Goal: Transaction & Acquisition: Book appointment/travel/reservation

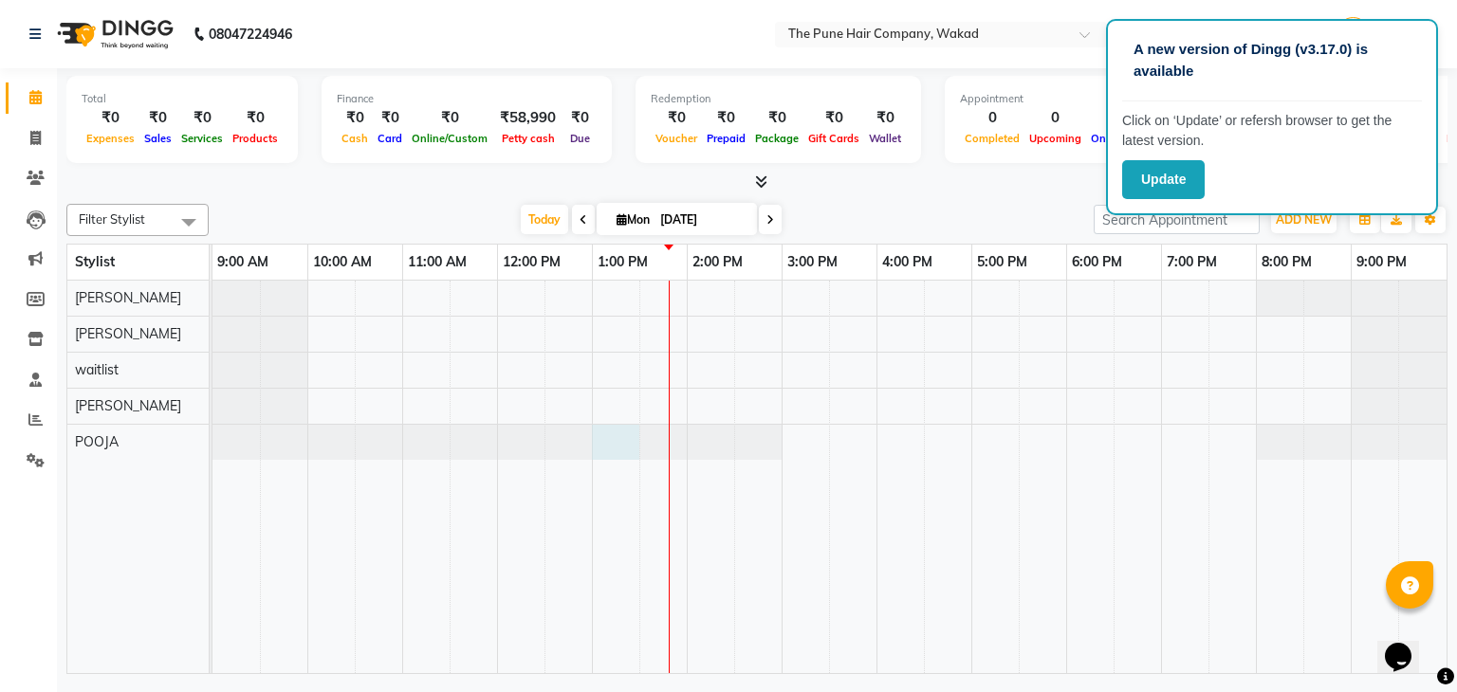
click at [212, 427] on div at bounding box center [212, 442] width 0 height 35
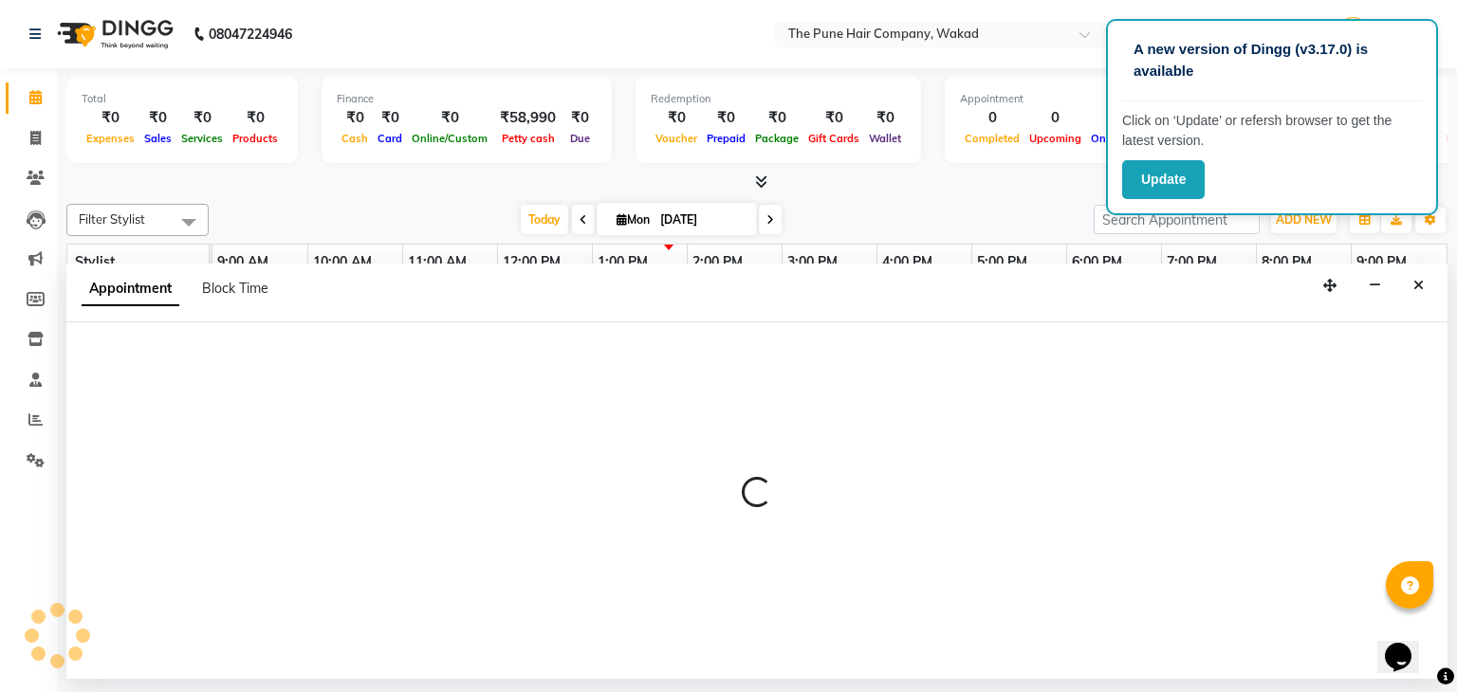
select select "61432"
select select "780"
select select "tentative"
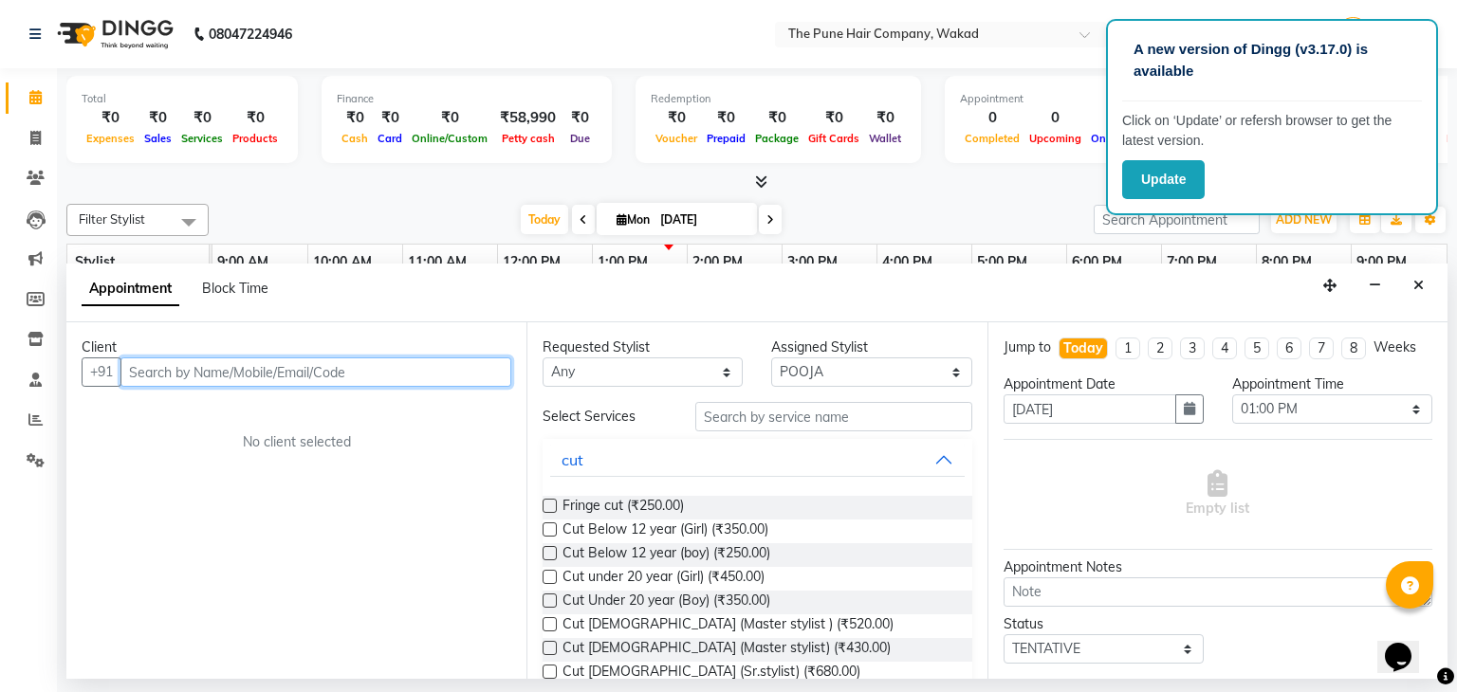
click at [147, 379] on input "text" at bounding box center [315, 372] width 391 height 29
click at [147, 368] on input "text" at bounding box center [315, 372] width 391 height 29
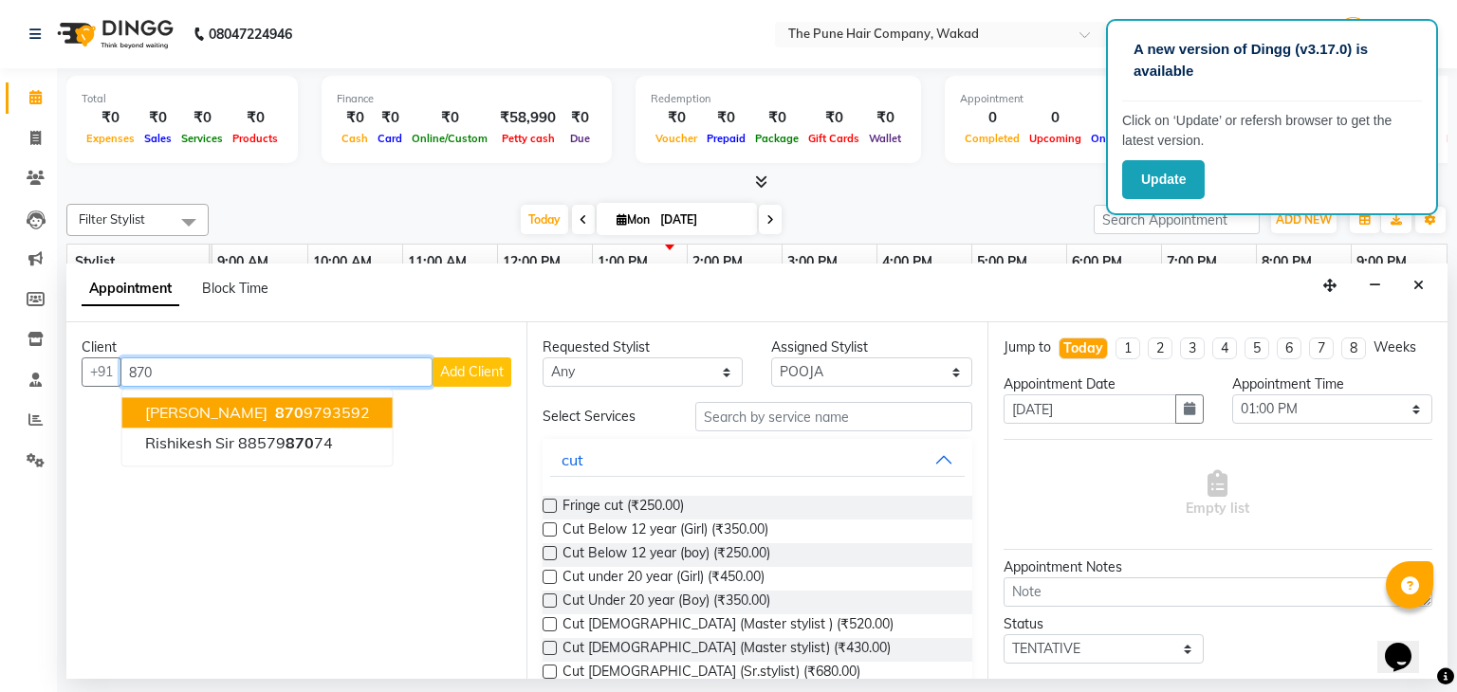
click at [178, 411] on span "[PERSON_NAME]" at bounding box center [206, 413] width 122 height 19
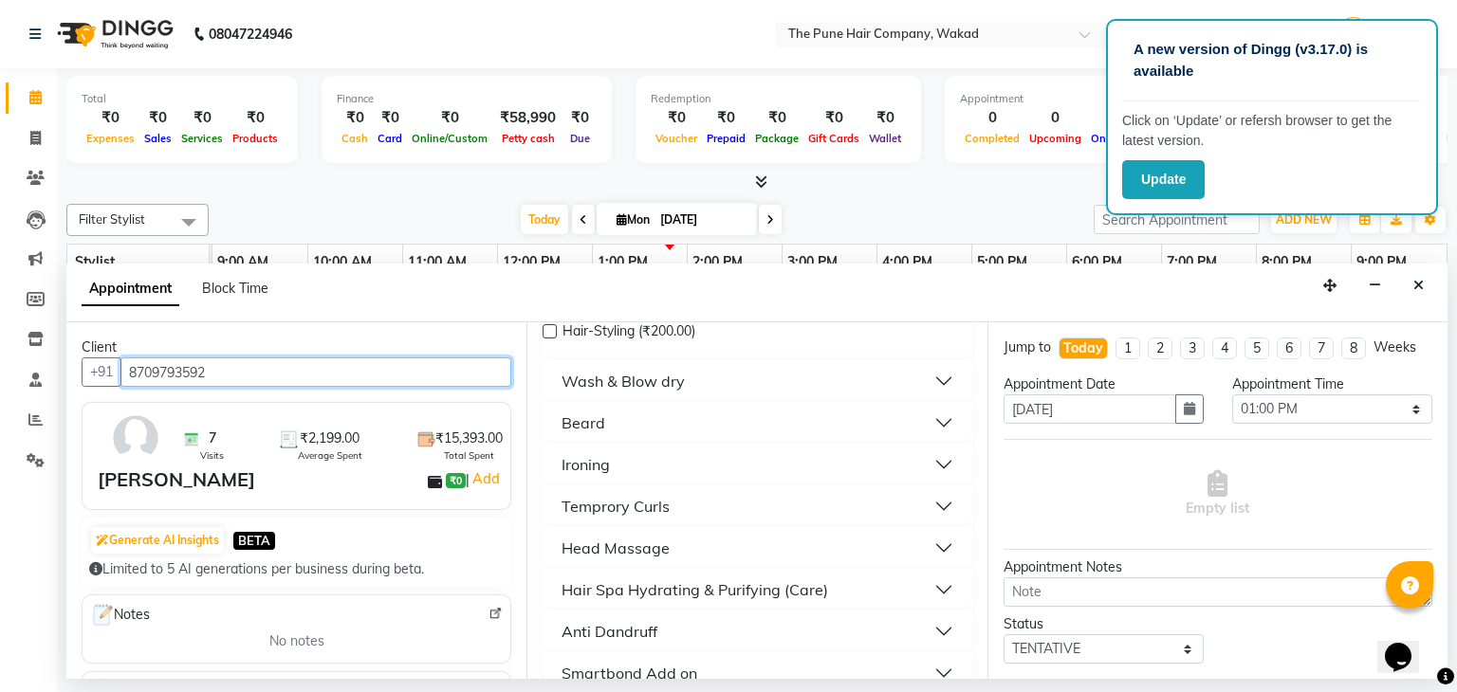
scroll to position [436, 0]
type input "8709793592"
click at [710, 581] on div "Hair Spa Hydrating & Purifying (Care)" at bounding box center [695, 589] width 267 height 23
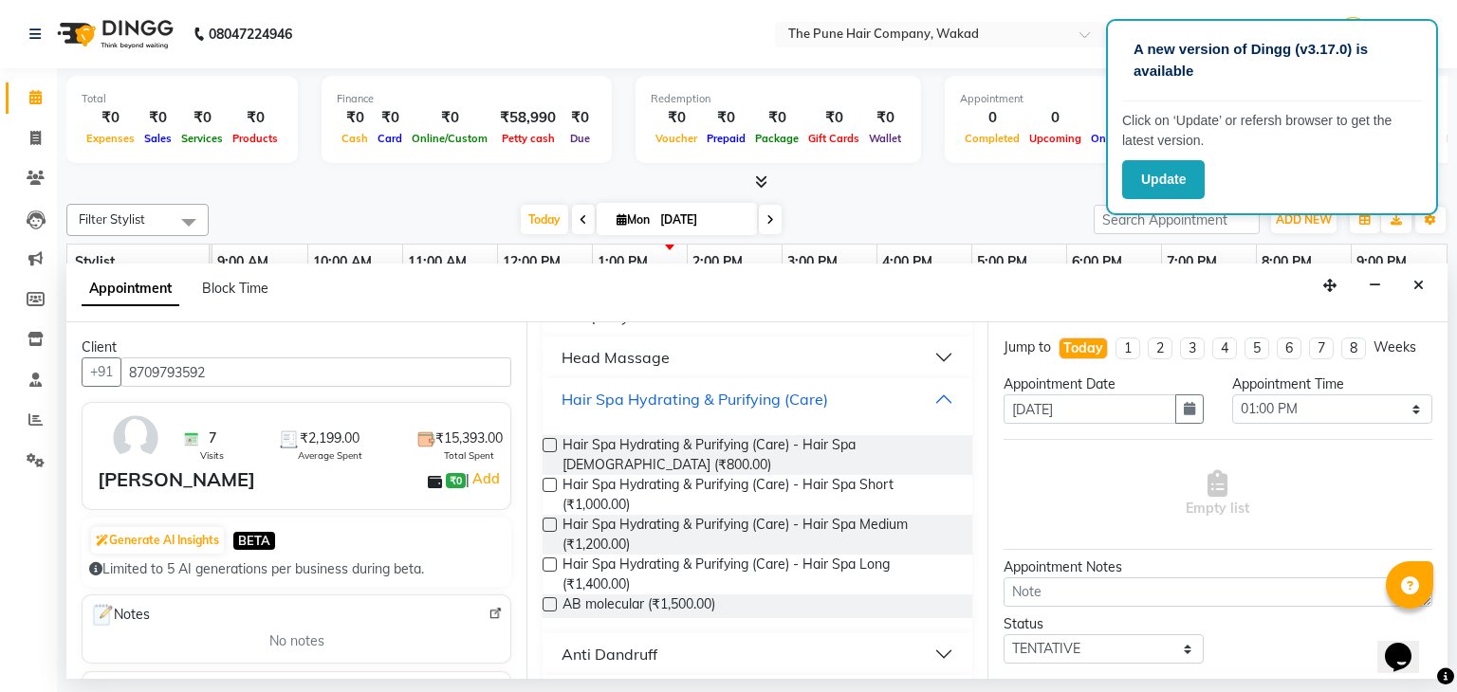
scroll to position [629, 0]
click at [546, 552] on div "Hair Spa Hydrating & Purifying (Care) - Hair Spa Long (₹1,400.00)" at bounding box center [757, 572] width 429 height 40
drag, startPoint x: 561, startPoint y: 551, endPoint x: 548, endPoint y: 554, distance: 12.7
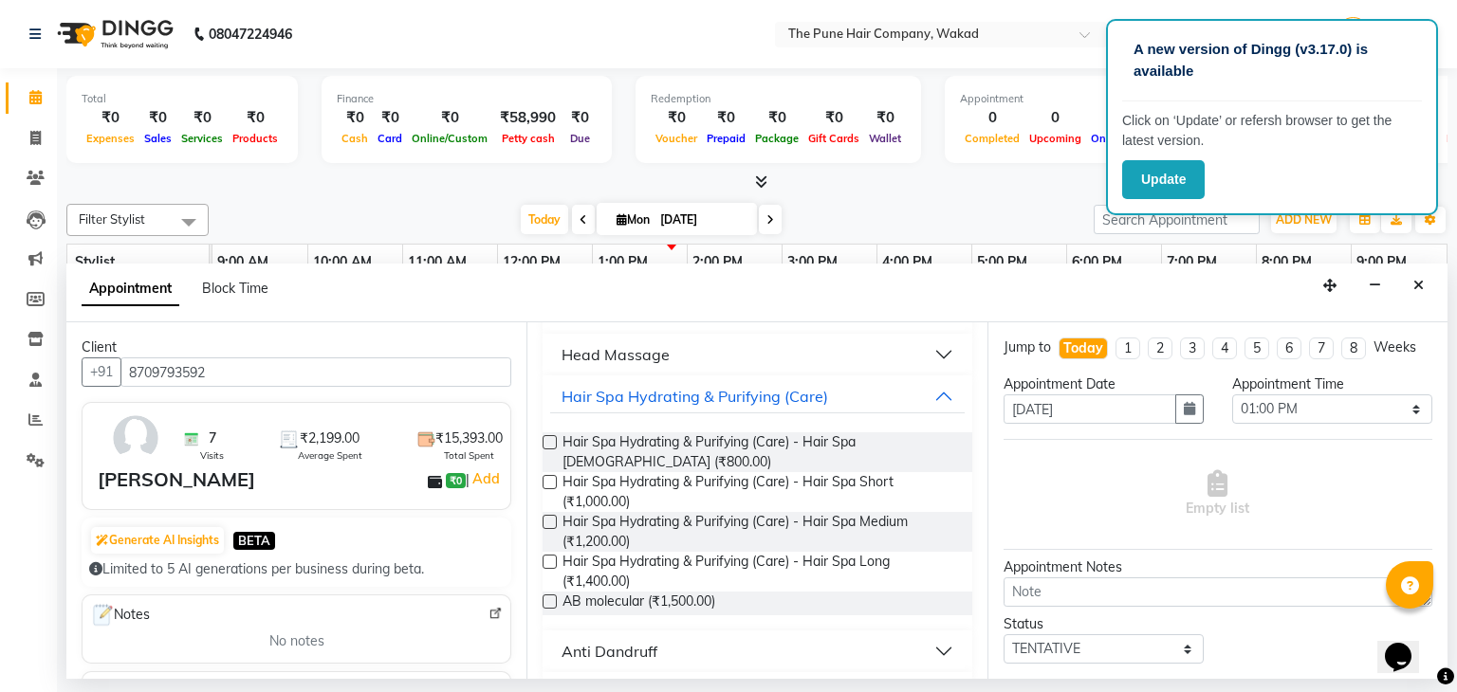
click at [548, 554] on div "Hair Spa Hydrating & Purifying (Care) - Hair Spa Long (₹1,400.00)" at bounding box center [757, 572] width 429 height 40
click at [548, 555] on label at bounding box center [550, 562] width 14 height 14
click at [548, 558] on input "checkbox" at bounding box center [549, 564] width 12 height 12
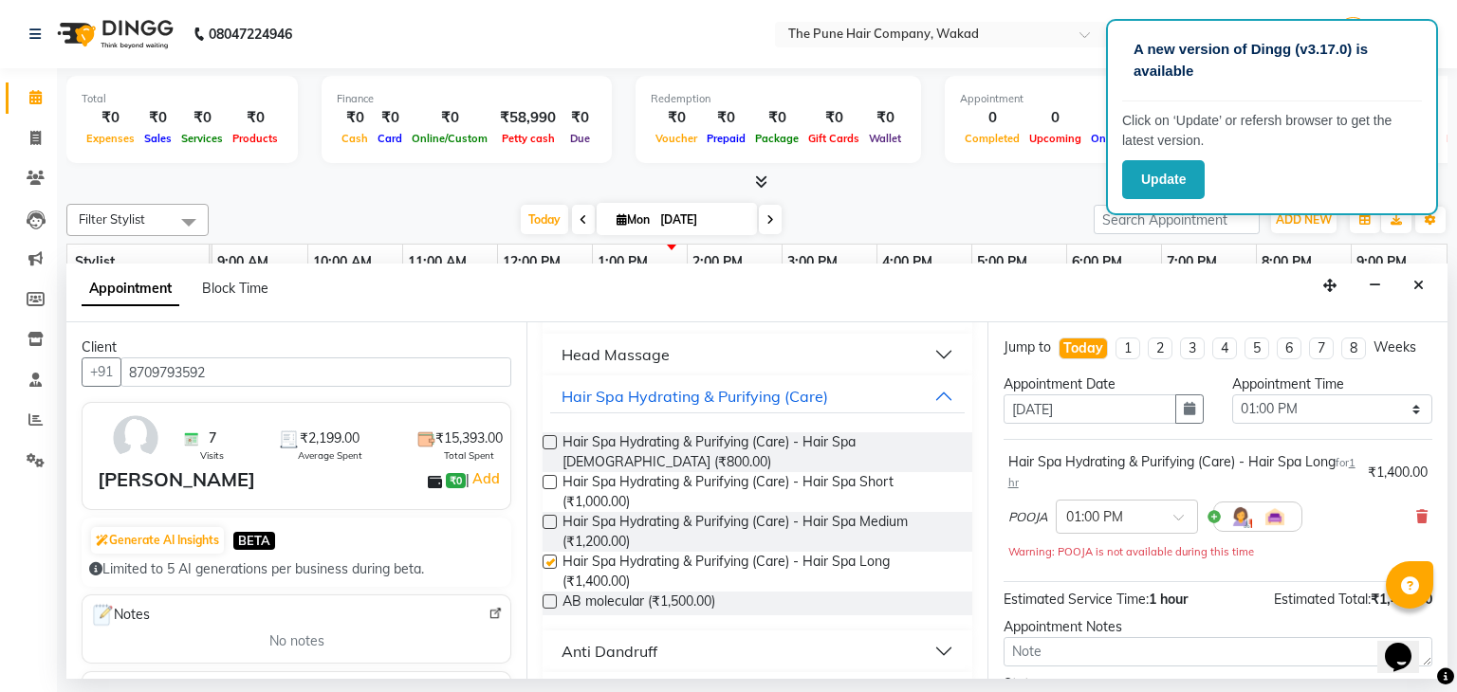
click at [548, 555] on label at bounding box center [550, 562] width 14 height 14
click at [548, 558] on input "checkbox" at bounding box center [549, 564] width 12 height 12
click at [548, 555] on label at bounding box center [550, 562] width 14 height 14
click at [548, 558] on input "checkbox" at bounding box center [549, 564] width 12 height 12
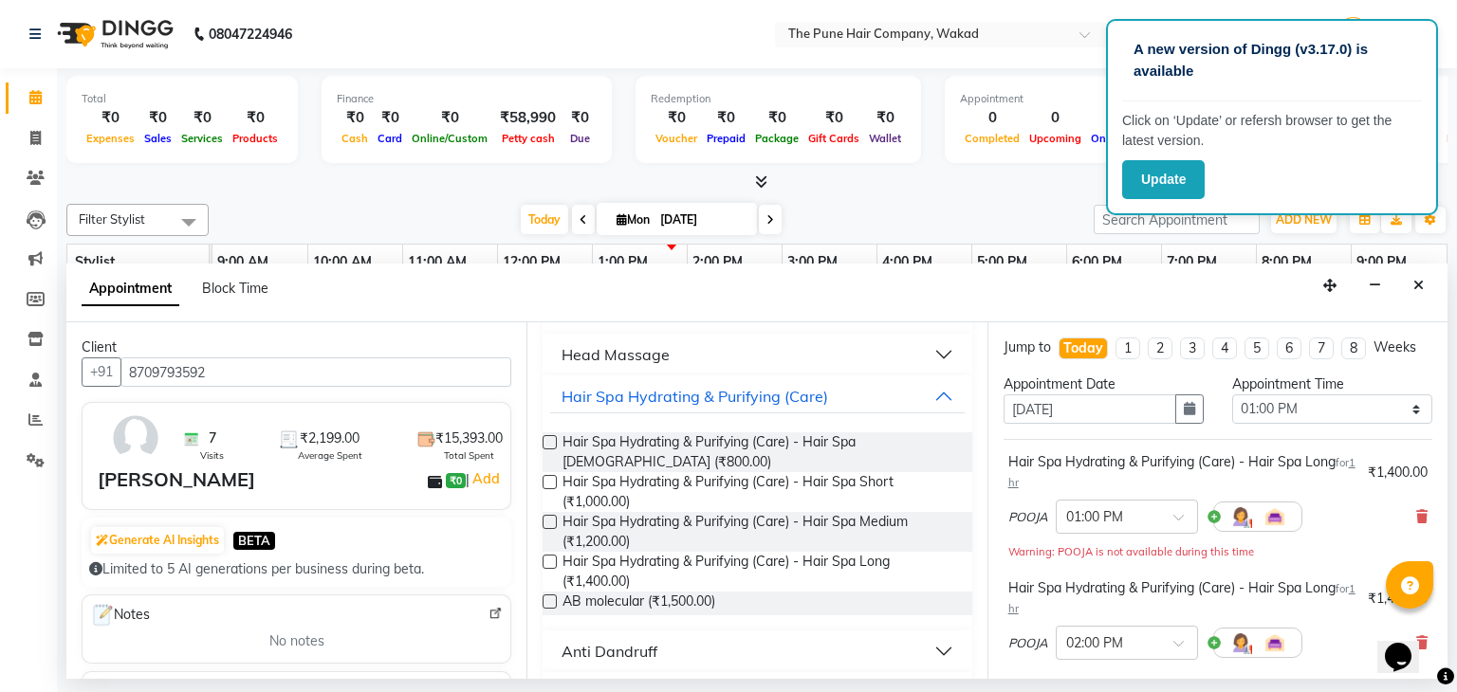
click at [546, 550] on div at bounding box center [549, 534] width 12 height 36
click at [542, 548] on div "Requested Stylist Any [PERSON_NAME] POOJA [PERSON_NAME] [PERSON_NAME] waitlist …" at bounding box center [756, 501] width 460 height 357
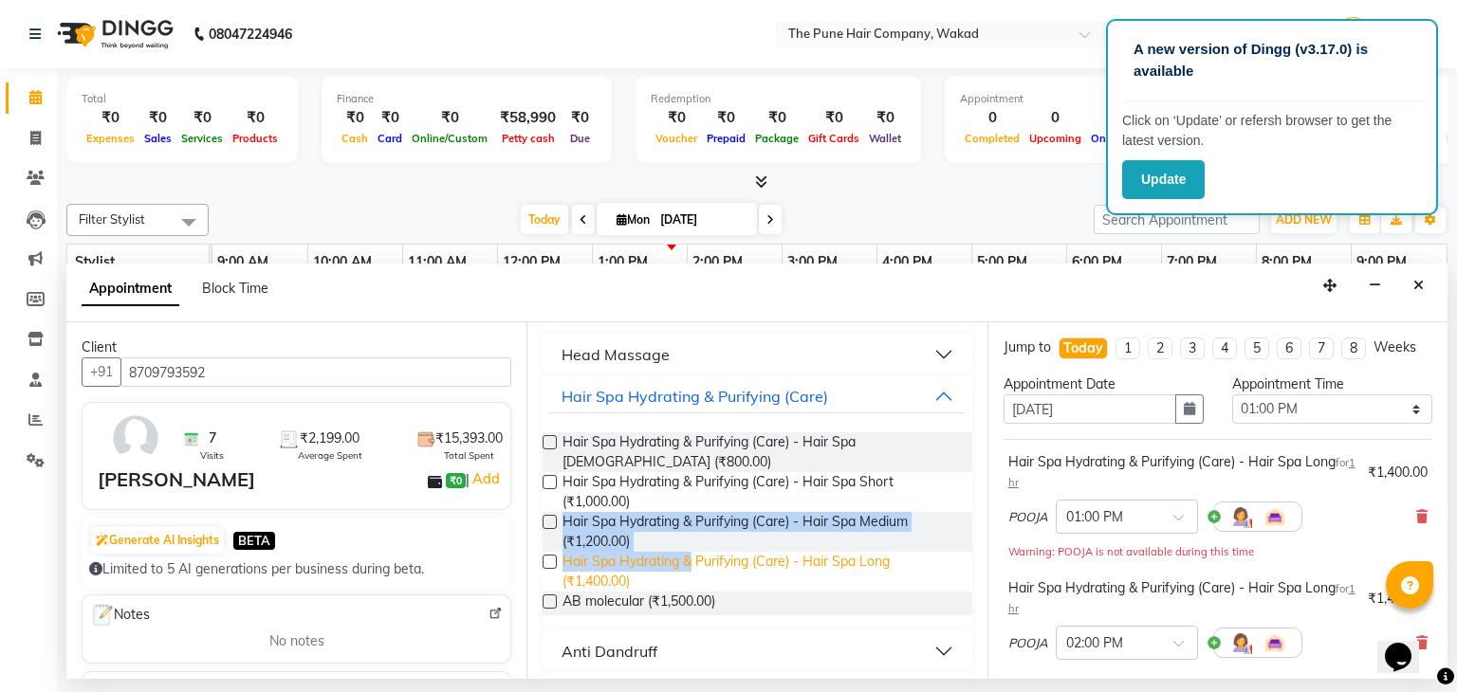
drag, startPoint x: 542, startPoint y: 548, endPoint x: 689, endPoint y: 552, distance: 147.1
click at [689, 552] on div "Requested Stylist Any [PERSON_NAME] POOJA [PERSON_NAME] [PERSON_NAME] waitlist …" at bounding box center [756, 501] width 460 height 357
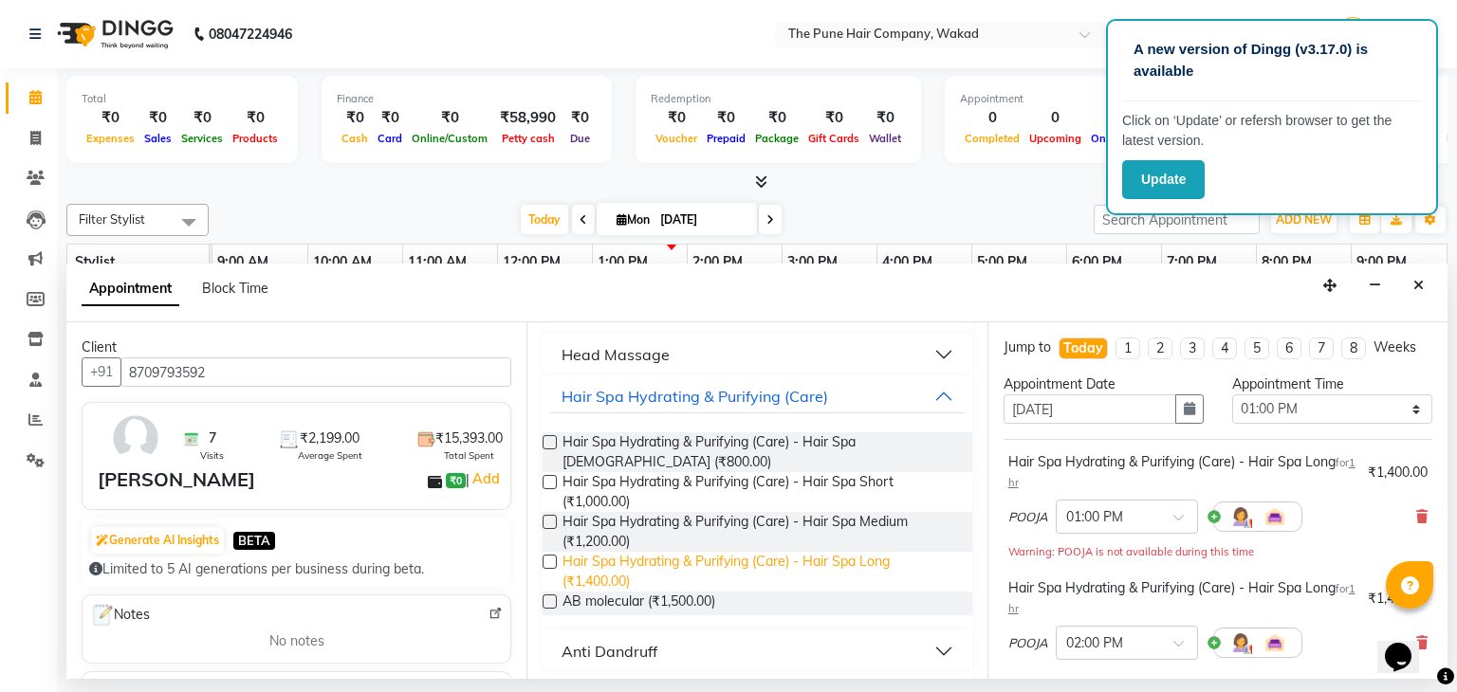
click at [746, 554] on span "Hair Spa Hydrating & Purifying (Care) - Hair Spa Long (₹1,400.00)" at bounding box center [760, 572] width 394 height 40
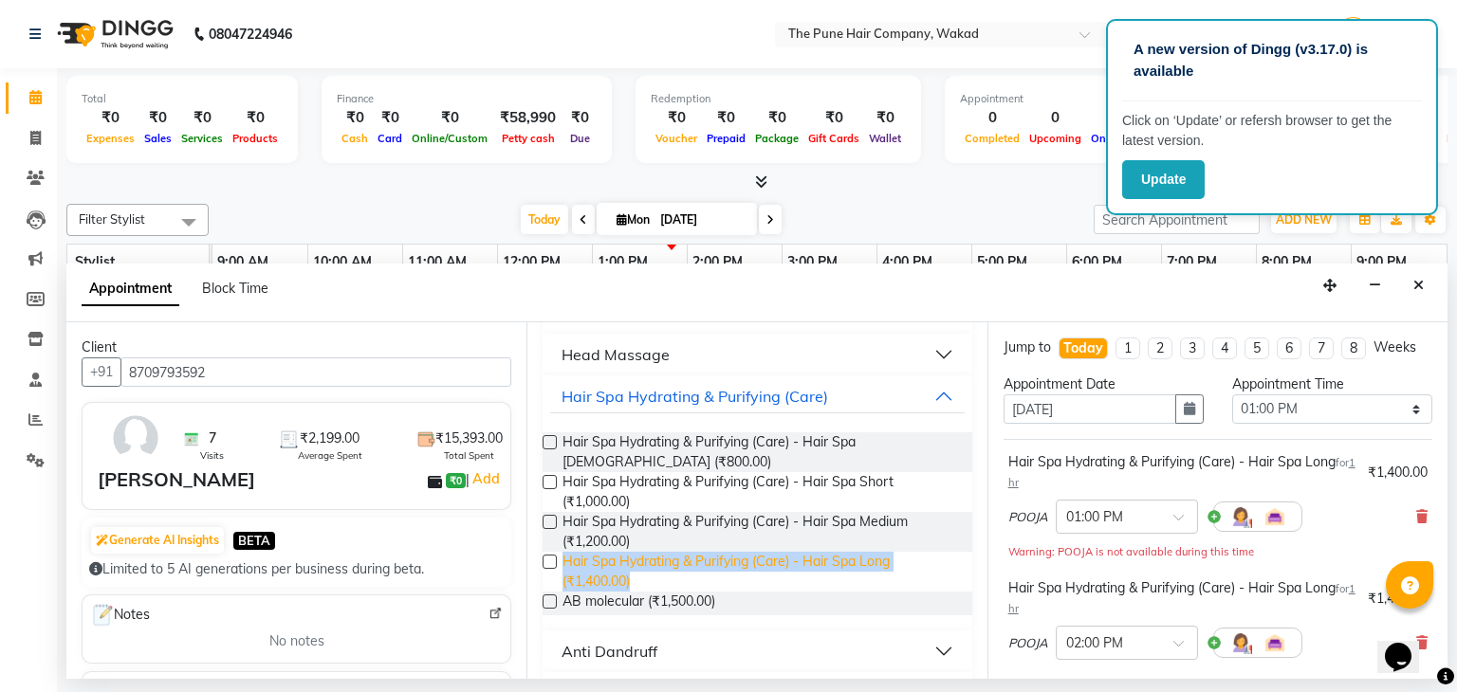
click at [746, 554] on span "Hair Spa Hydrating & Purifying (Care) - Hair Spa Long (₹1,400.00)" at bounding box center [760, 572] width 394 height 40
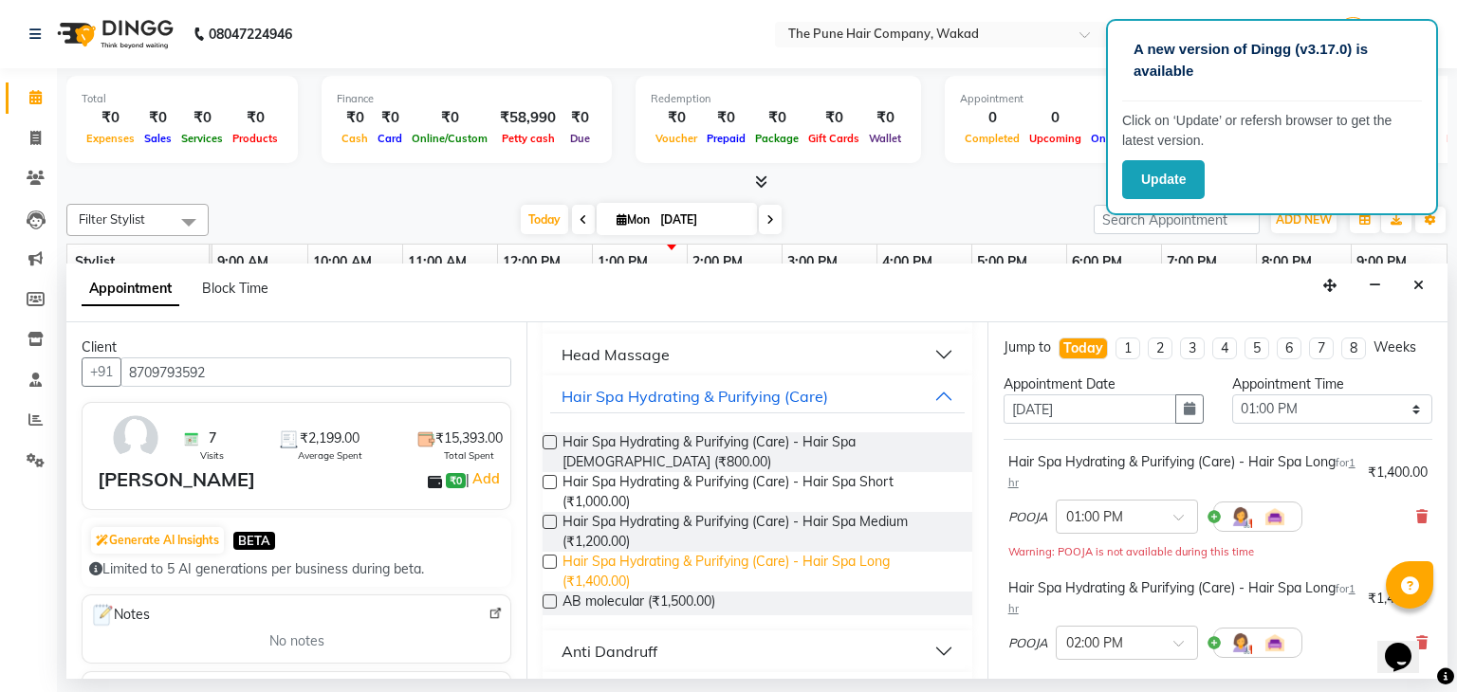
click at [746, 554] on span "Hair Spa Hydrating & Purifying (Care) - Hair Spa Long (₹1,400.00)" at bounding box center [760, 572] width 394 height 40
click at [544, 555] on label at bounding box center [550, 562] width 14 height 14
click at [544, 558] on input "checkbox" at bounding box center [549, 564] width 12 height 12
click at [543, 548] on div at bounding box center [549, 534] width 12 height 36
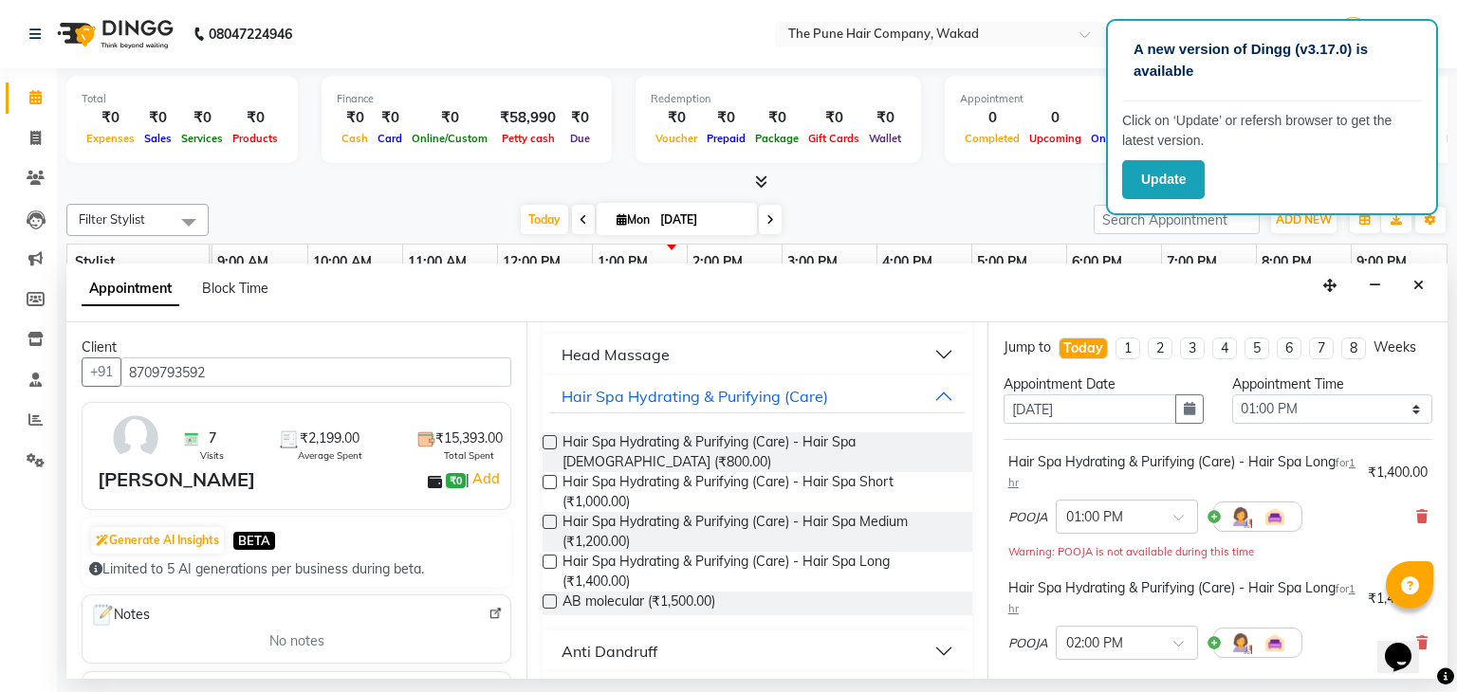
click at [543, 548] on div at bounding box center [549, 534] width 12 height 36
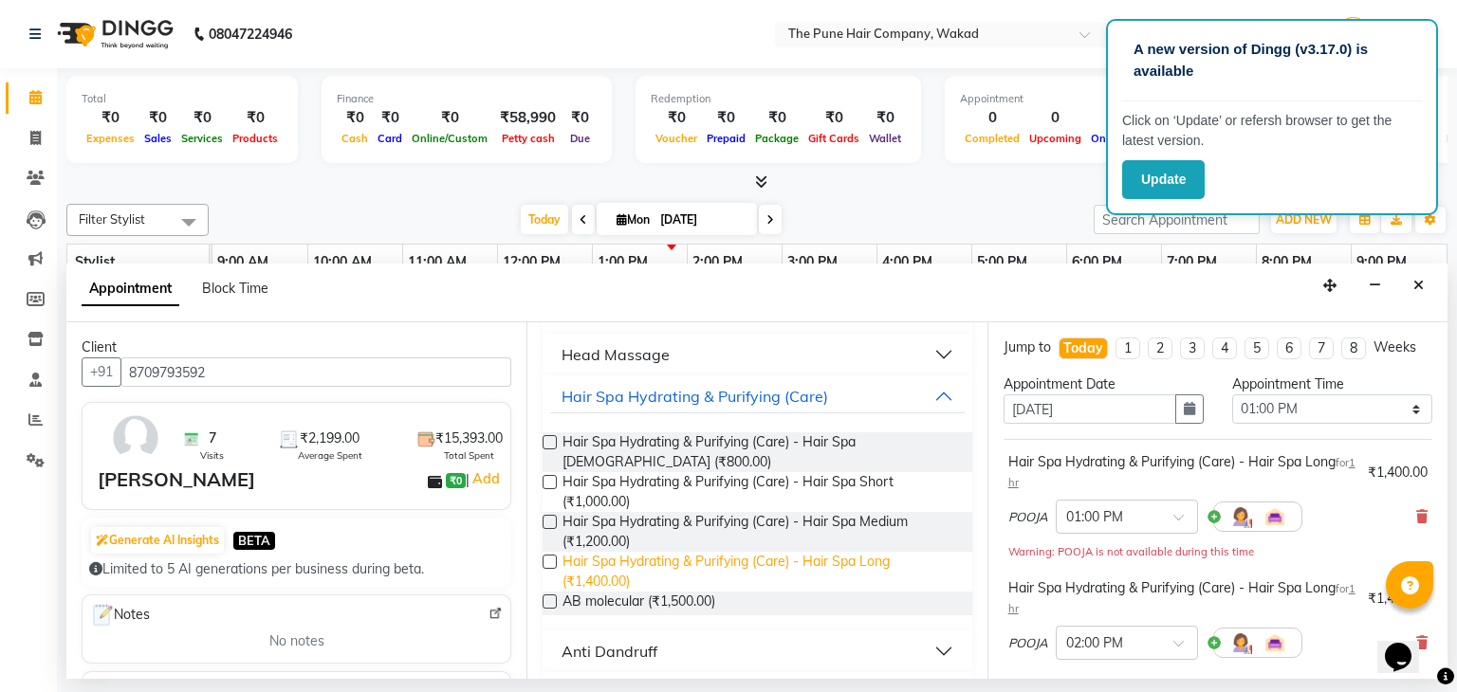
click at [578, 566] on span "Hair Spa Hydrating & Purifying (Care) - Hair Spa Long (₹1,400.00)" at bounding box center [760, 572] width 394 height 40
checkbox input "false"
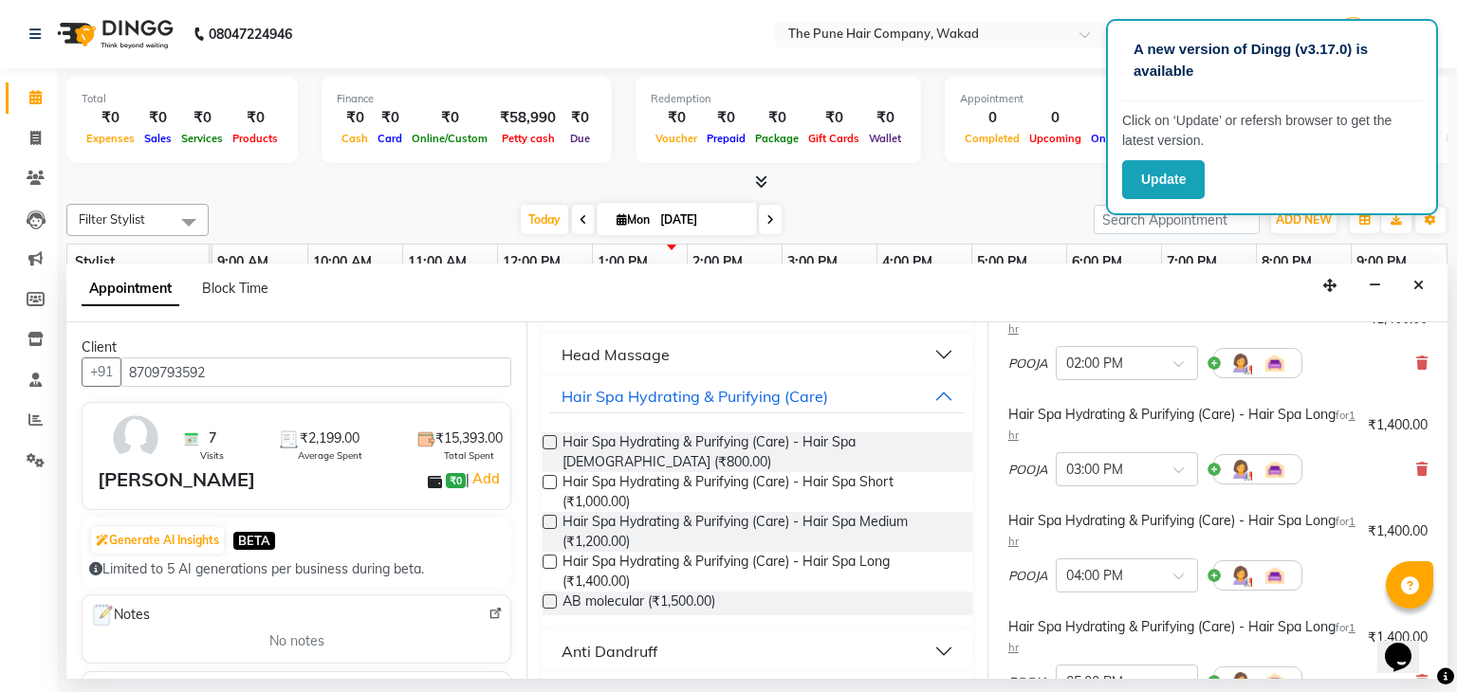
scroll to position [0, 0]
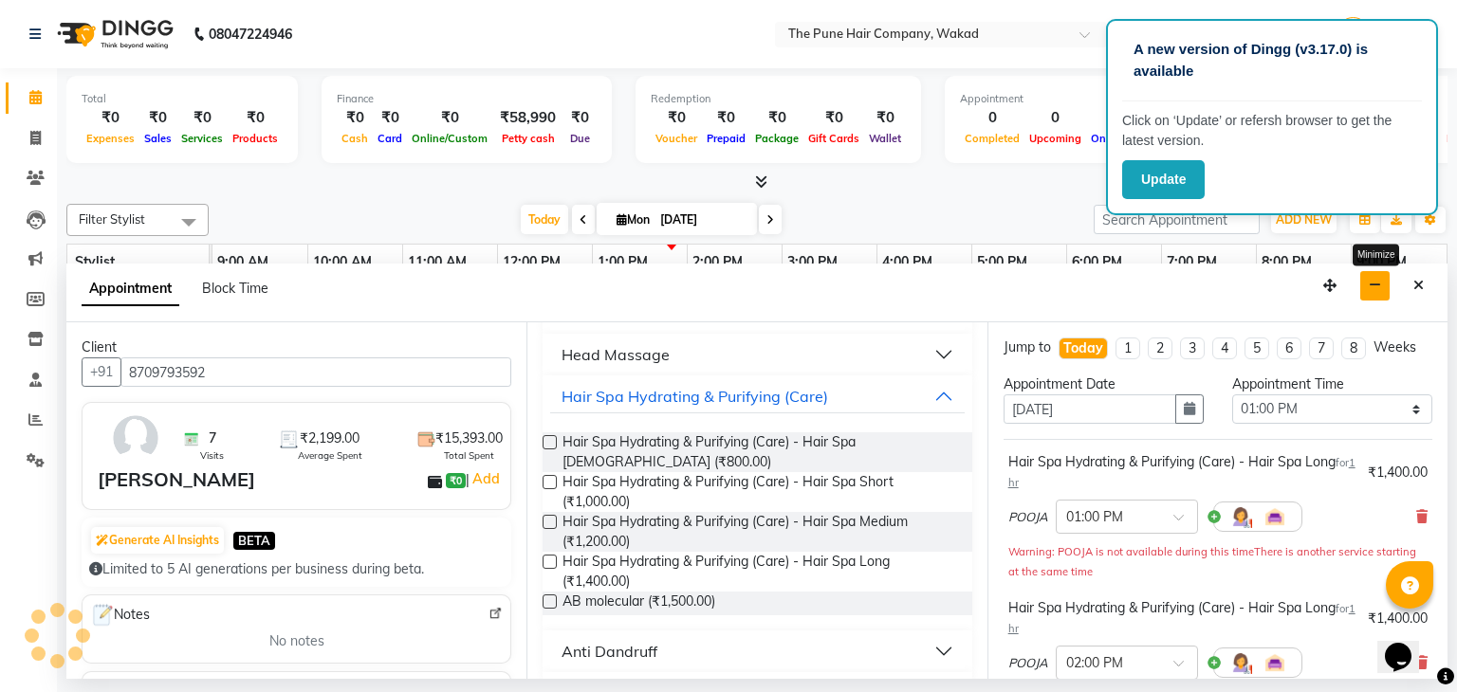
click at [1372, 282] on icon "button" at bounding box center [1375, 285] width 12 height 13
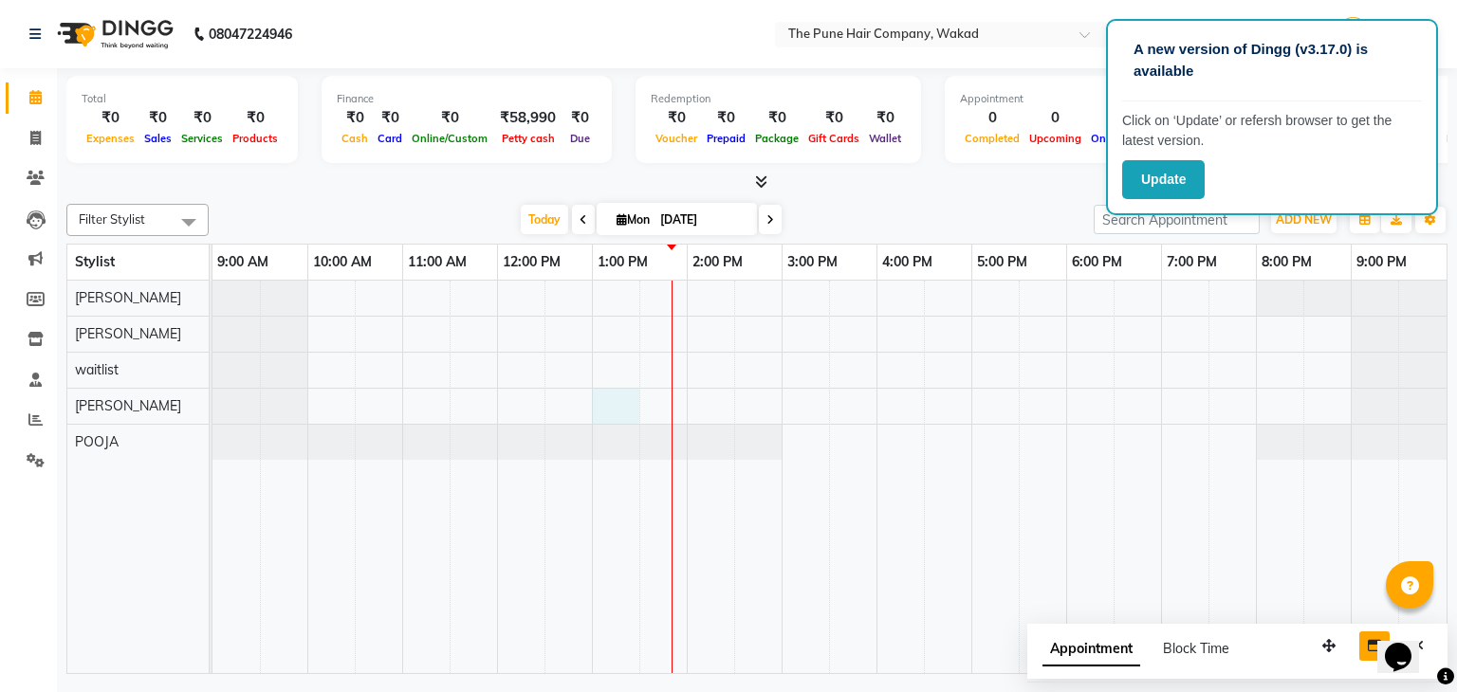
click at [607, 399] on div at bounding box center [829, 478] width 1234 height 394
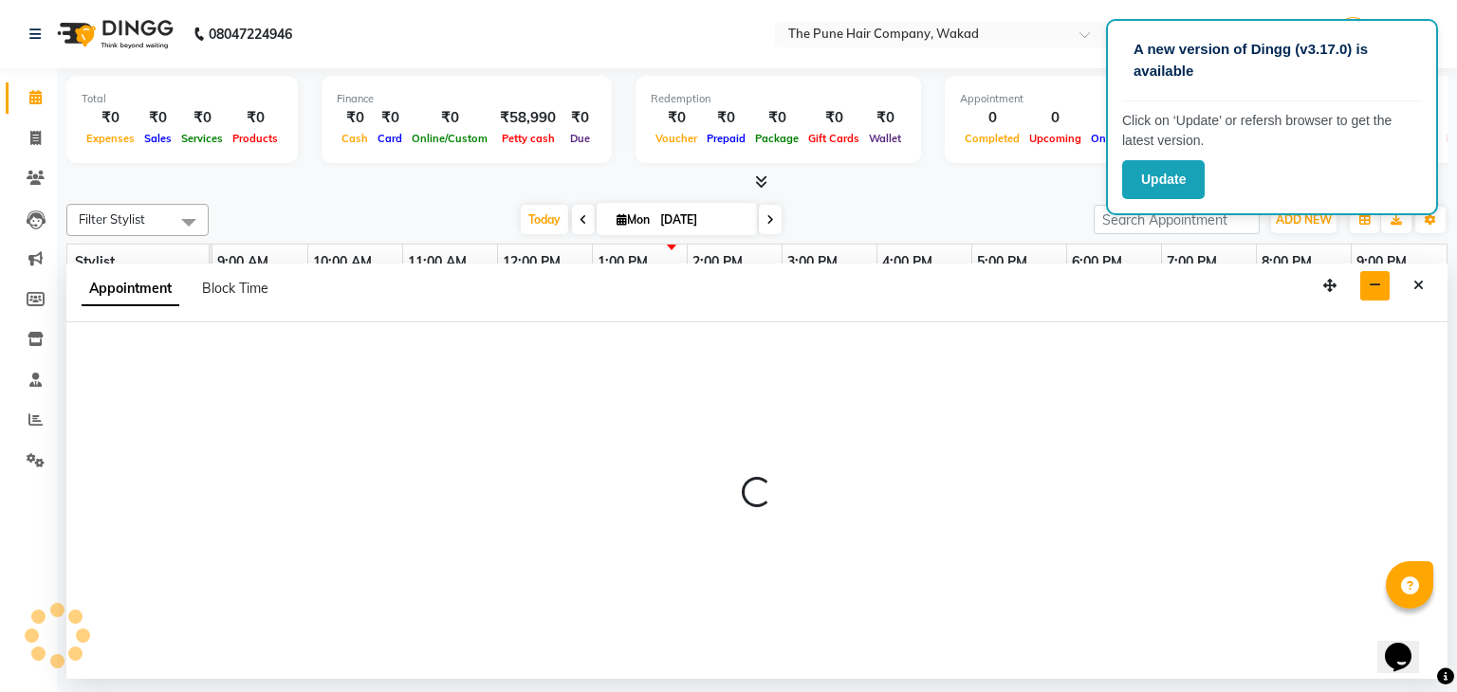
select select "80950"
select select "780"
select select "tentative"
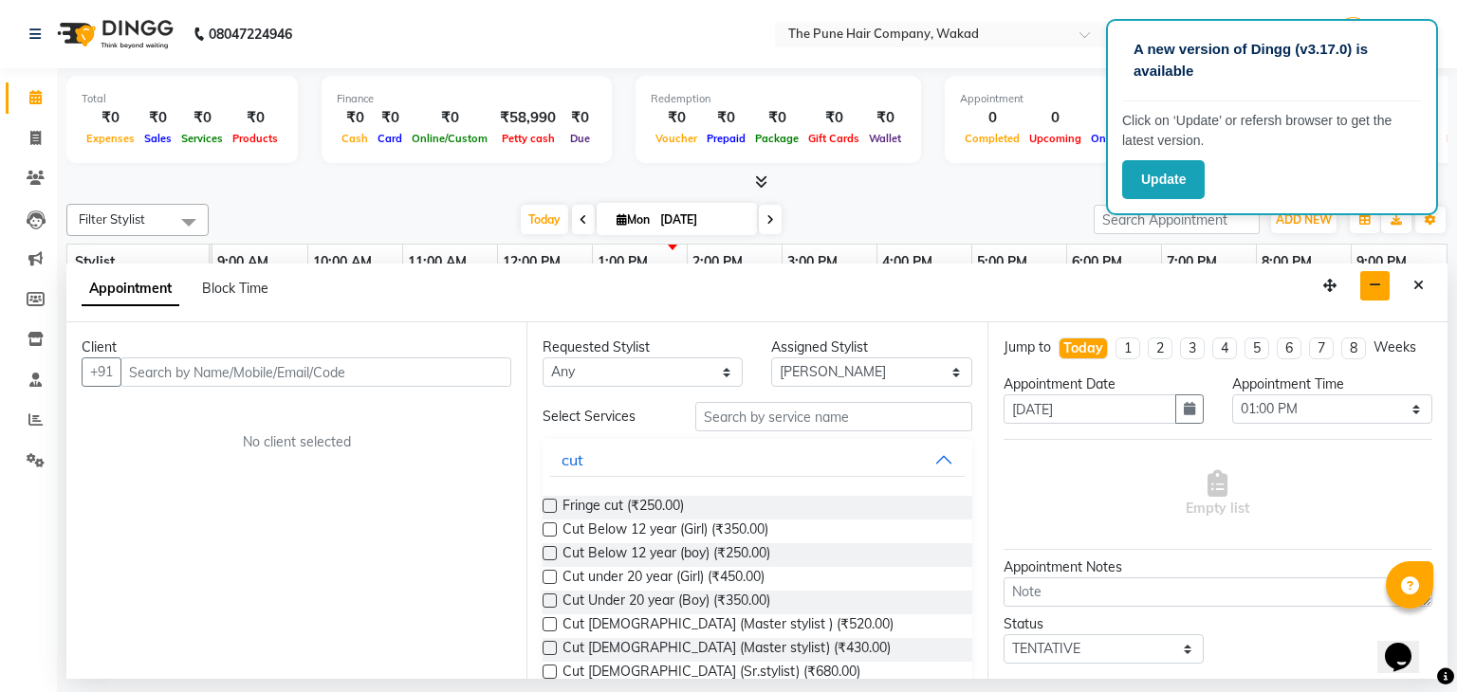
click at [173, 378] on input "text" at bounding box center [315, 372] width 391 height 29
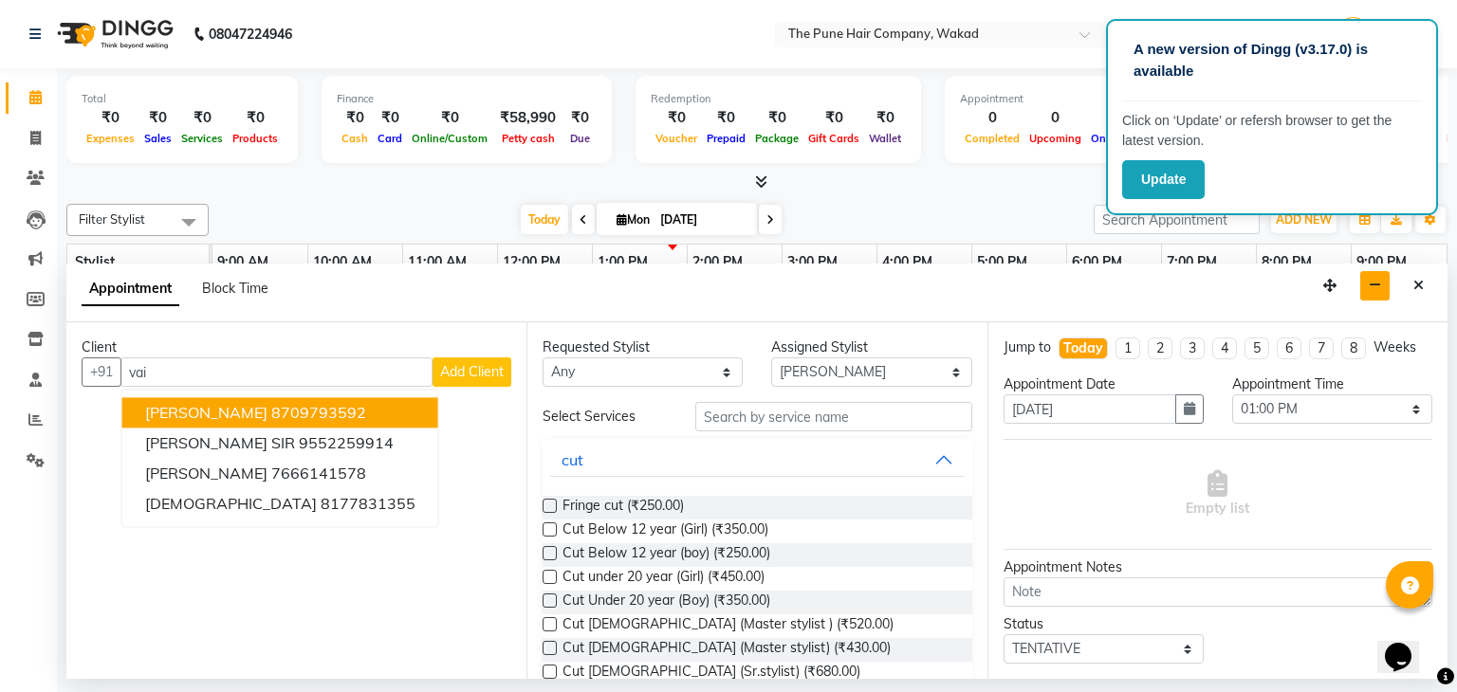
click at [199, 410] on span "[PERSON_NAME]" at bounding box center [206, 413] width 122 height 19
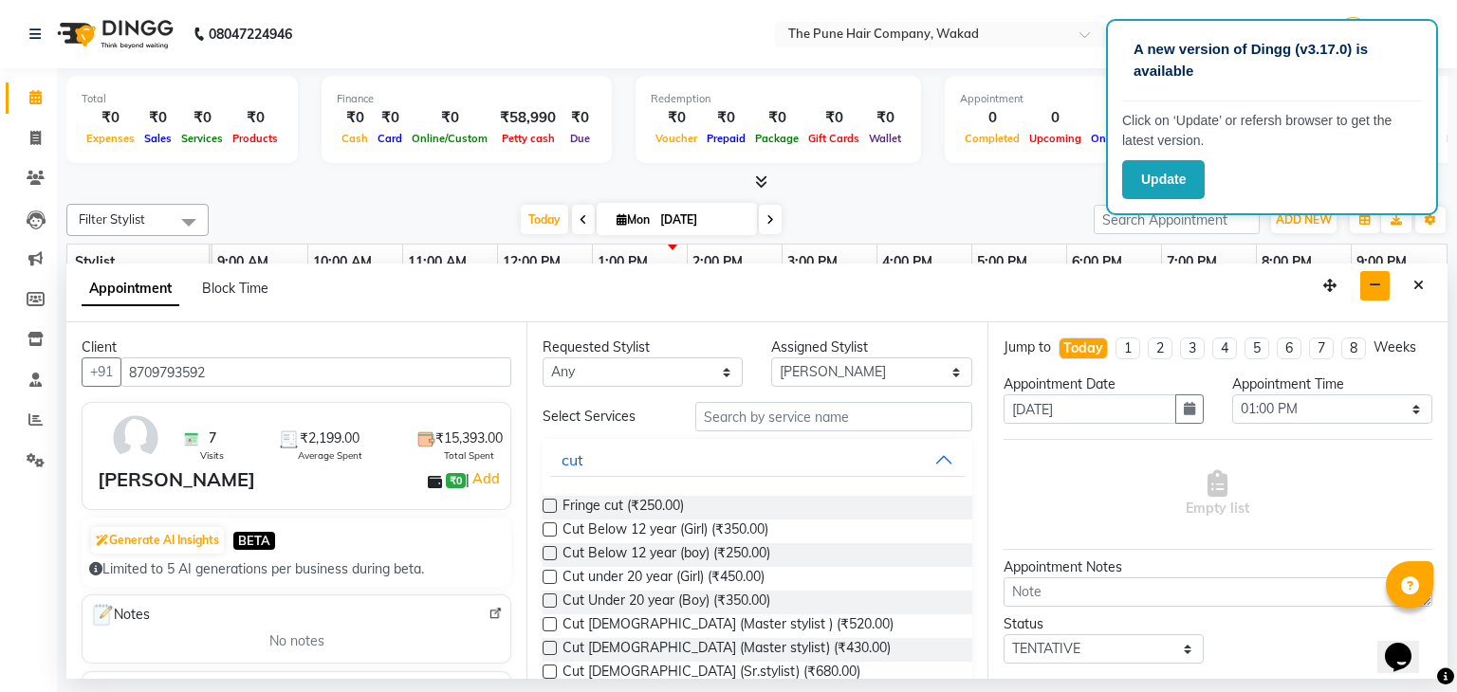
type input "8709793592"
click at [735, 418] on input "text" at bounding box center [833, 416] width 277 height 29
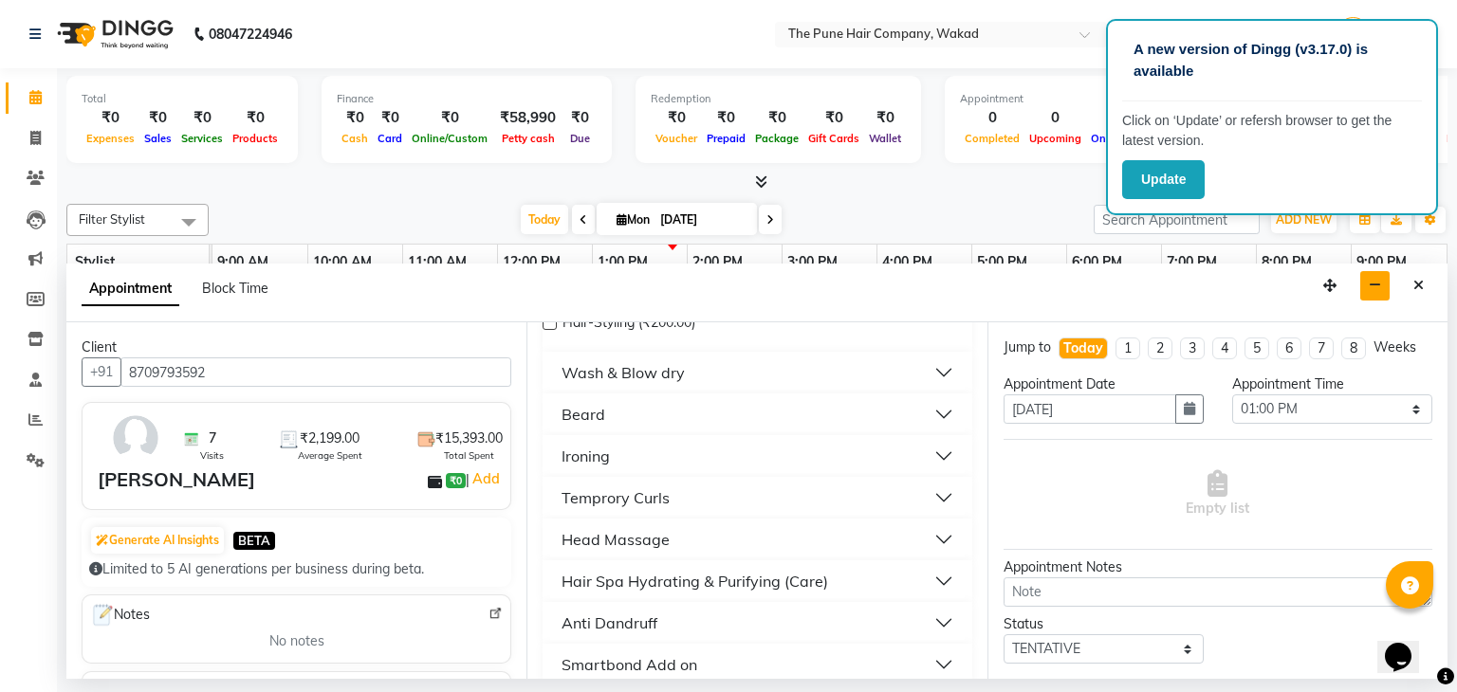
scroll to position [476, 0]
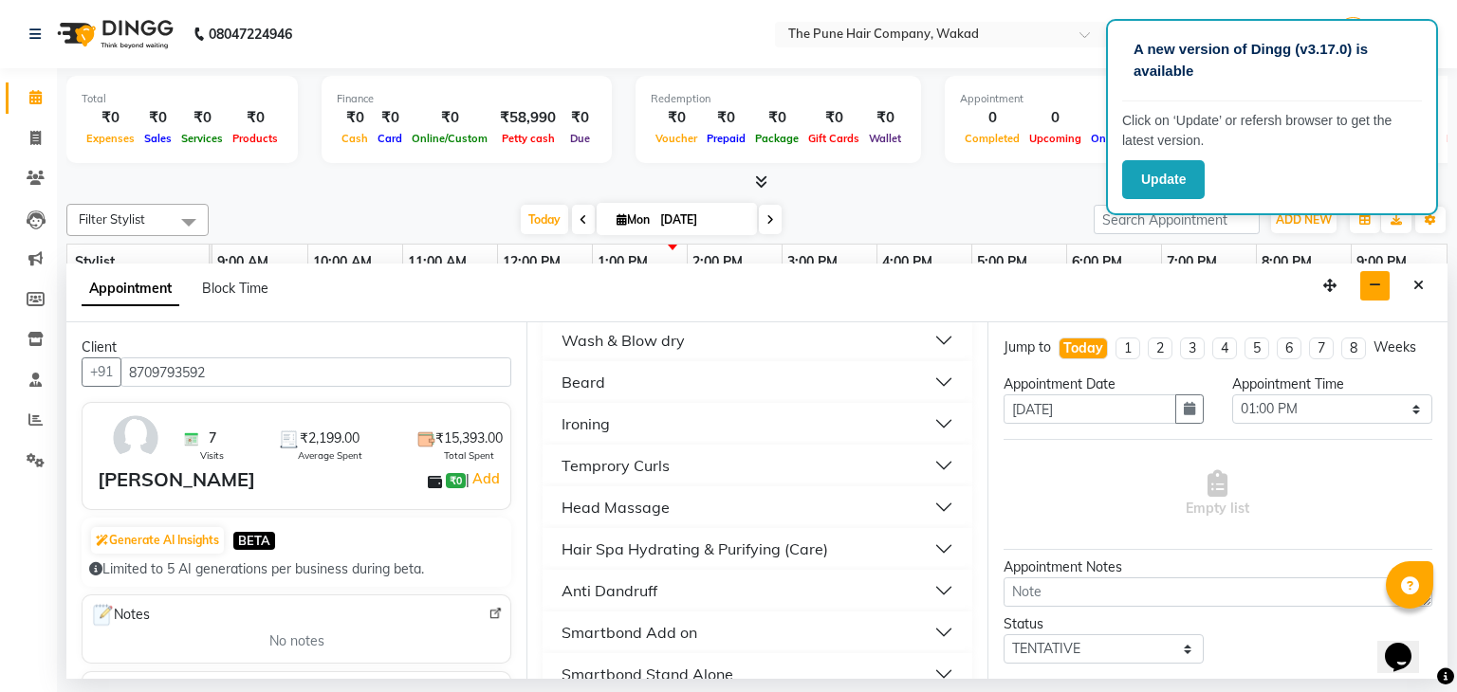
click at [684, 539] on div "Hair Spa Hydrating & Purifying (Care)" at bounding box center [695, 549] width 267 height 23
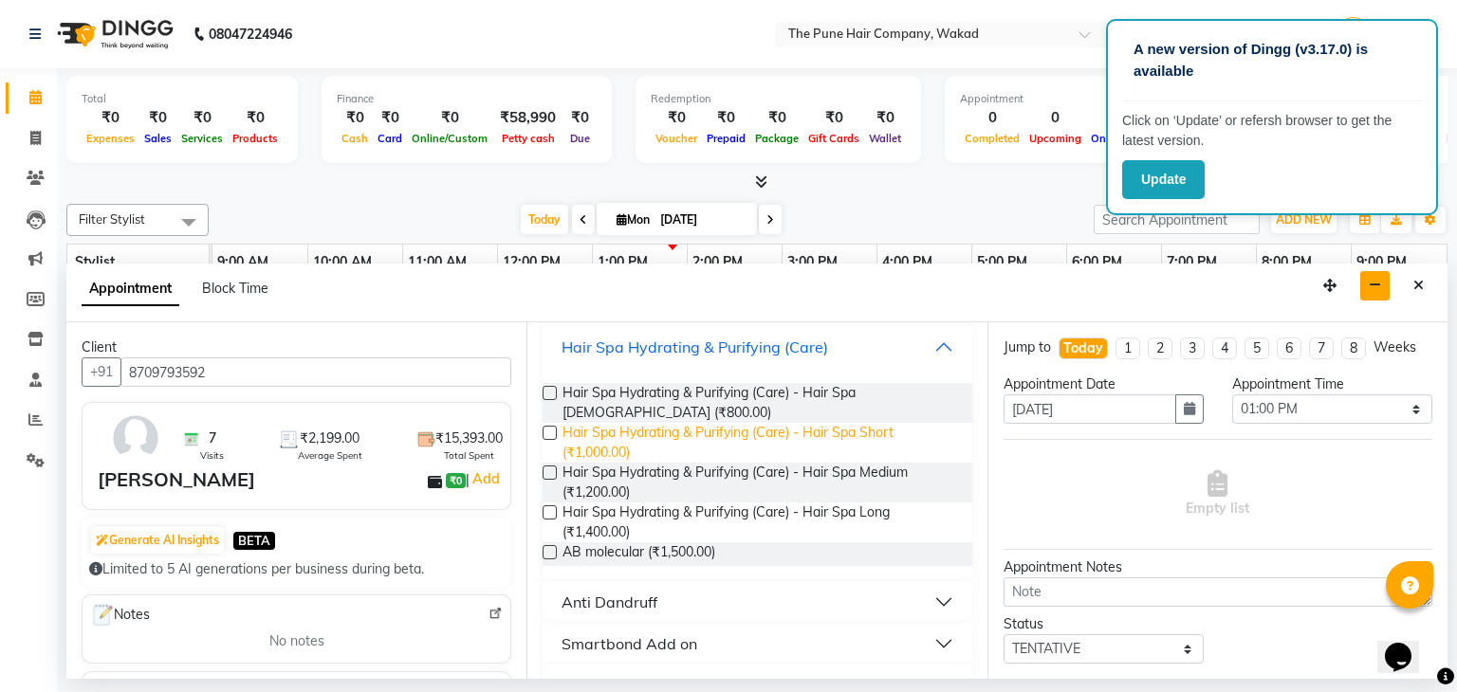
scroll to position [679, 0]
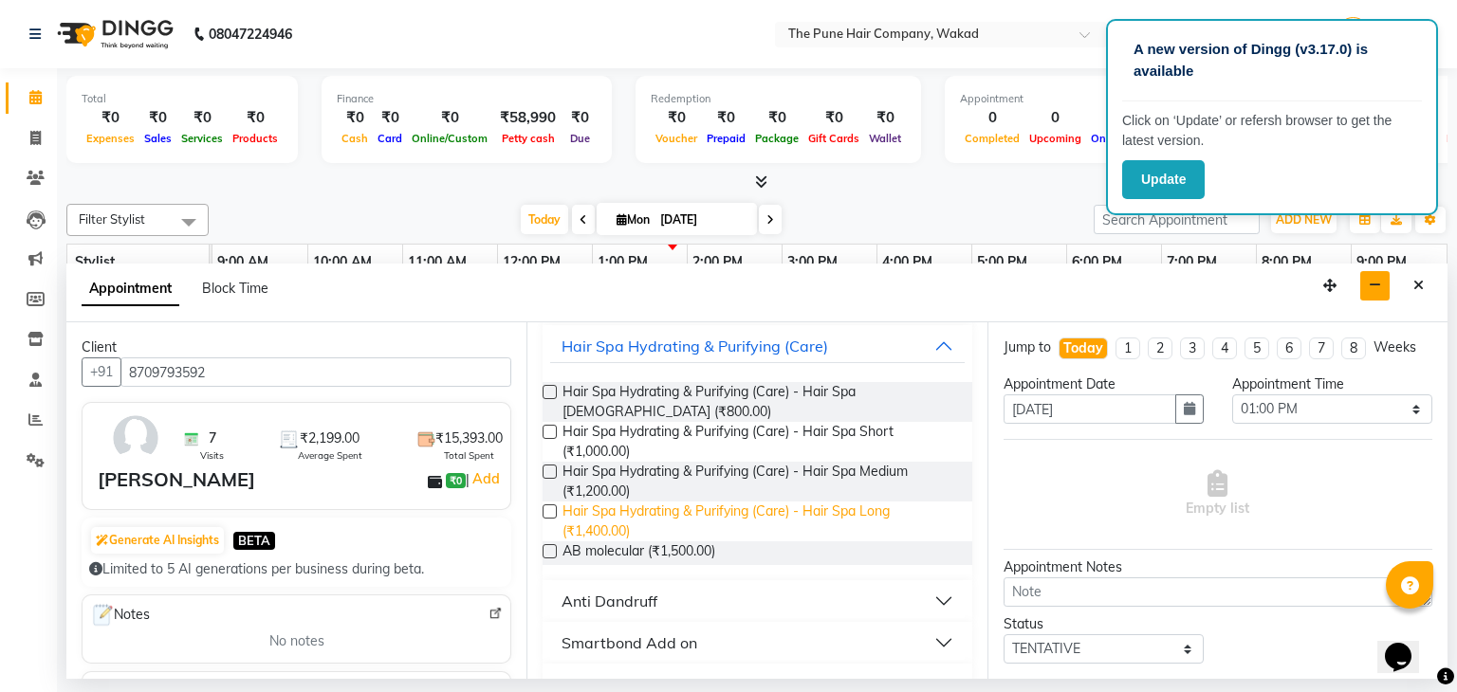
click at [634, 513] on span "Hair Spa Hydrating & Purifying (Care) - Hair Spa Long (₹1,400.00)" at bounding box center [760, 522] width 394 height 40
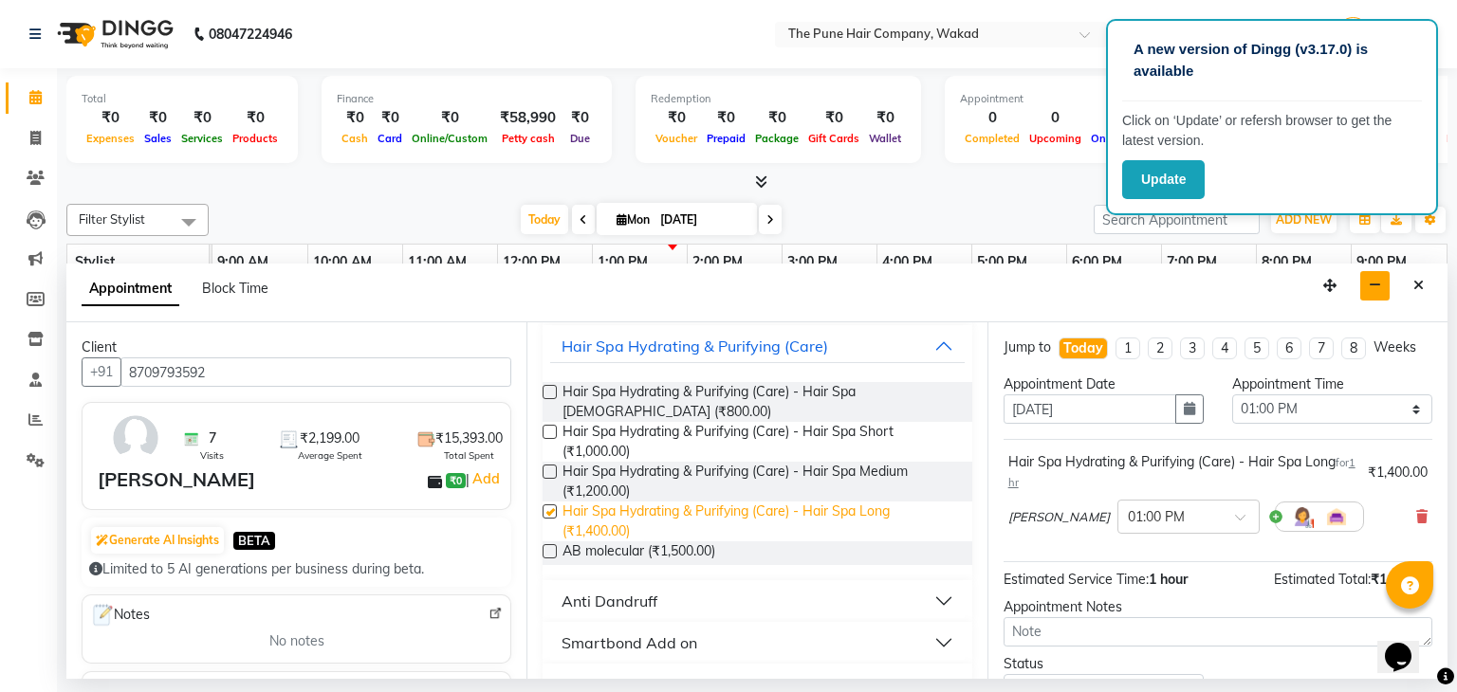
checkbox input "false"
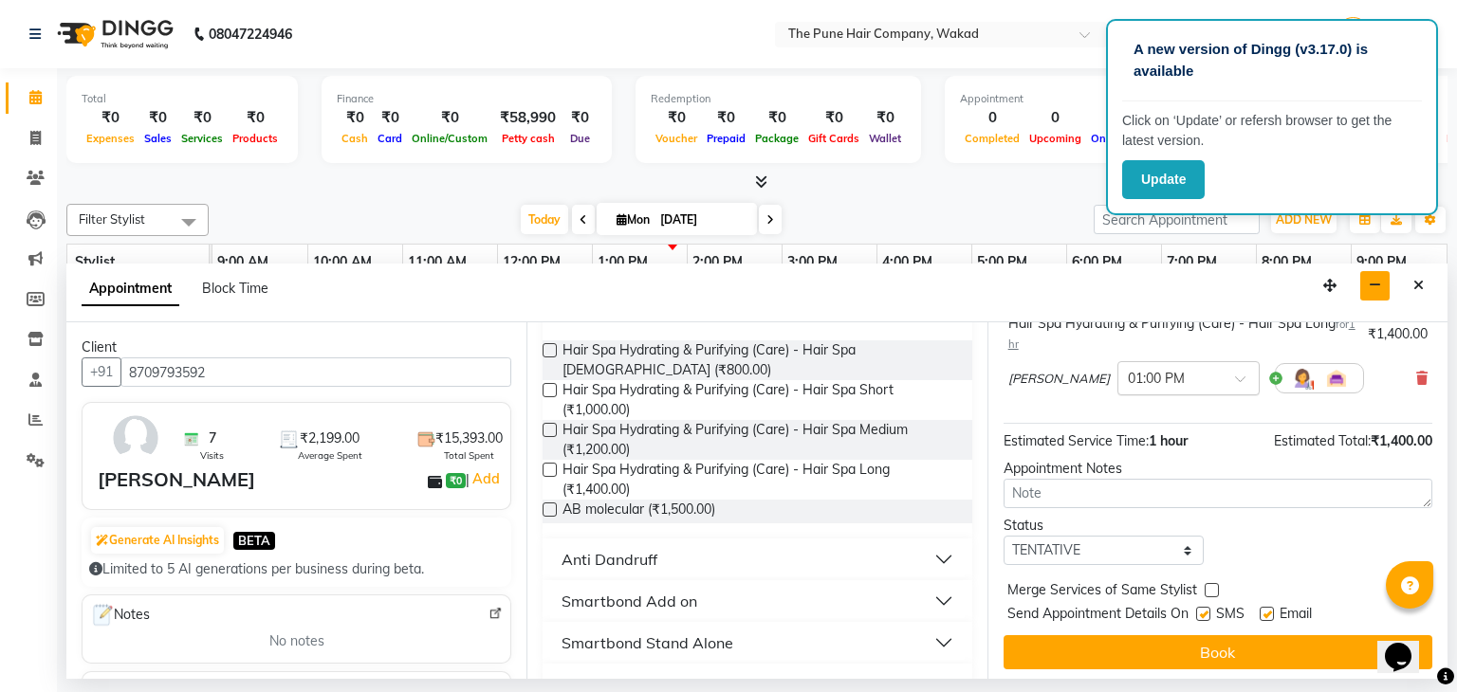
scroll to position [143, 0]
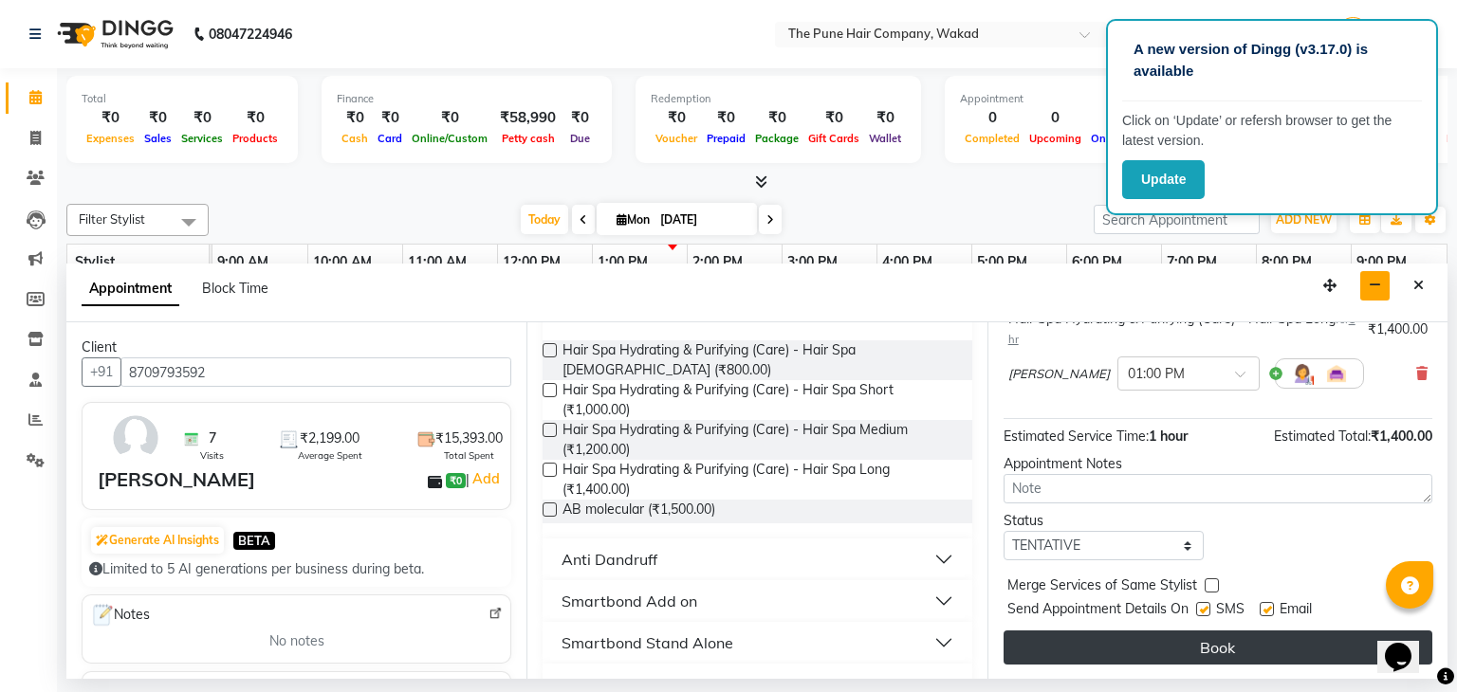
click at [1226, 642] on button "Book" at bounding box center [1218, 648] width 429 height 34
